Goal: Task Accomplishment & Management: Use online tool/utility

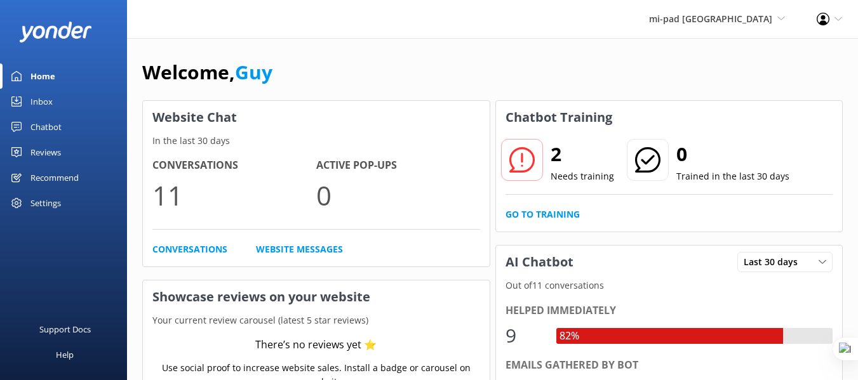
click at [48, 129] on div "Chatbot" at bounding box center [45, 126] width 31 height 25
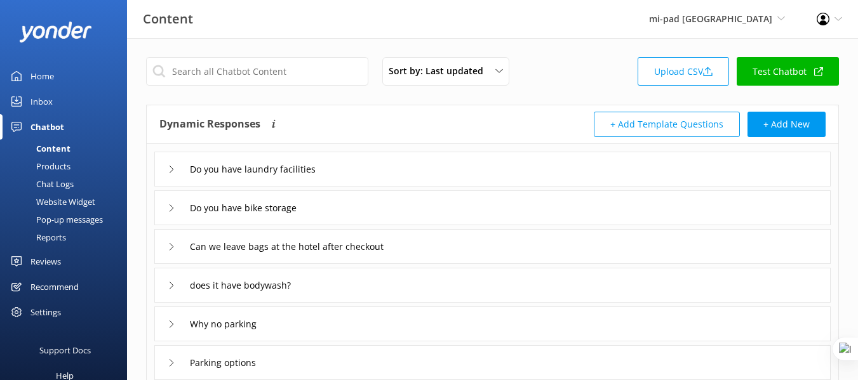
click at [57, 227] on div "Pop-up messages" at bounding box center [55, 220] width 95 height 18
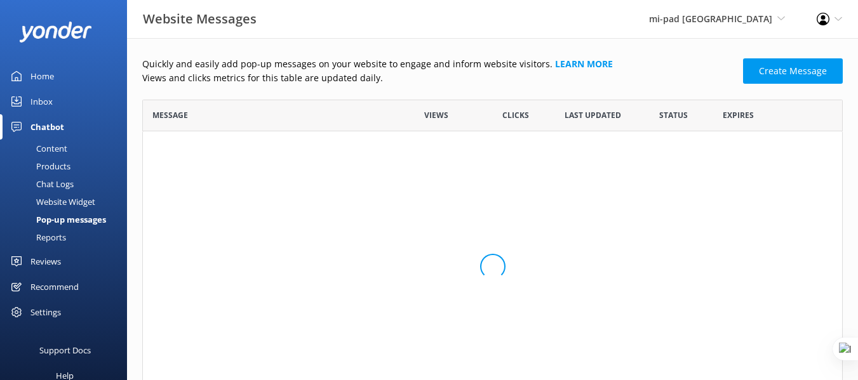
scroll to position [293, 691]
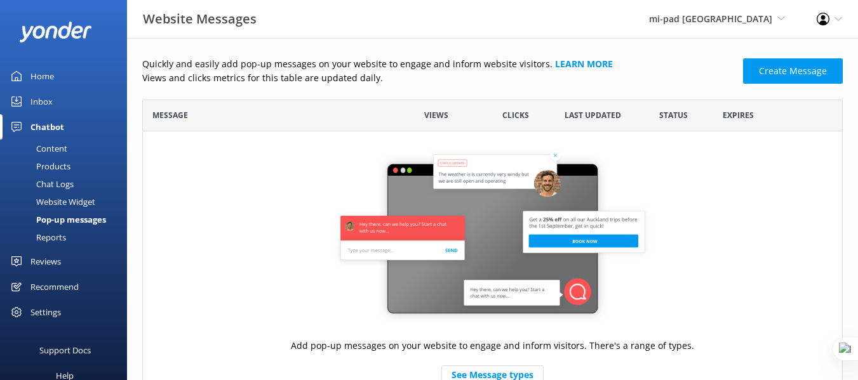
click at [58, 237] on div "Reports" at bounding box center [37, 238] width 58 height 18
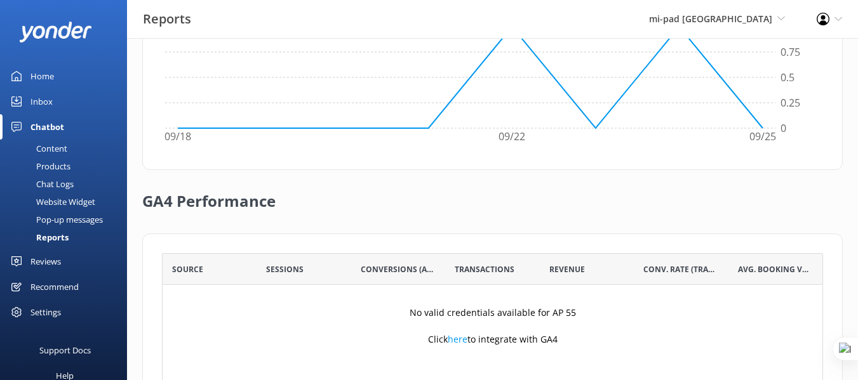
scroll to position [505, 0]
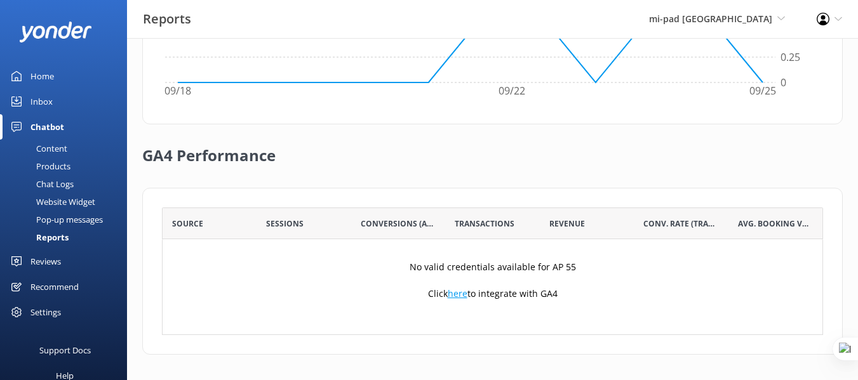
click at [456, 290] on link "here" at bounding box center [458, 294] width 20 height 12
